Goal: Task Accomplishment & Management: Manage account settings

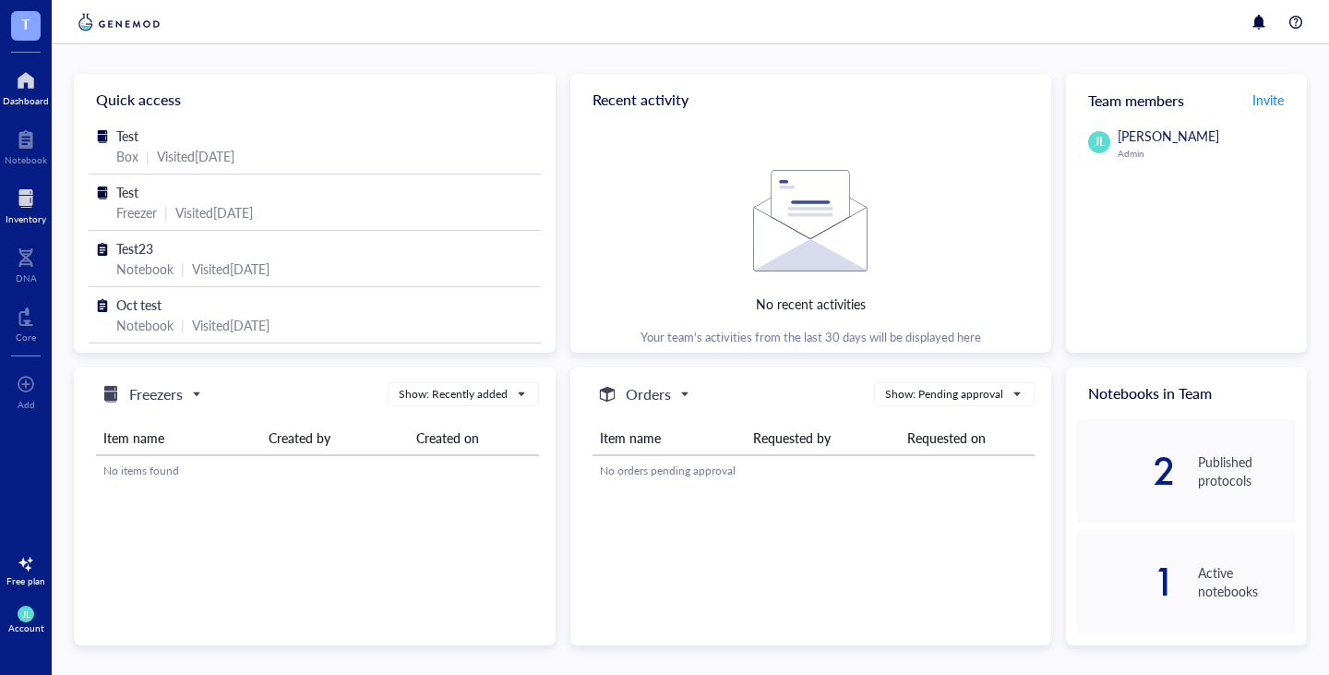
click at [38, 225] on div "Inventory" at bounding box center [26, 204] width 52 height 52
click at [30, 209] on div at bounding box center [26, 199] width 41 height 30
click at [25, 615] on span "JL" at bounding box center [26, 613] width 8 height 11
click at [105, 644] on link "Logout" at bounding box center [123, 650] width 106 height 33
